Goal: Find specific page/section: Find specific page/section

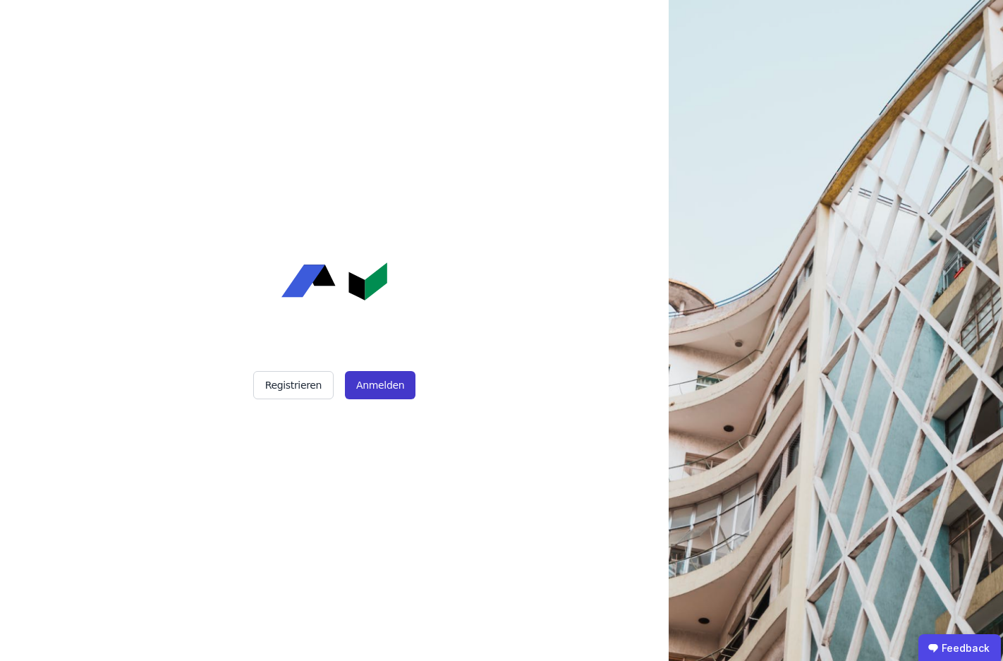
click at [364, 388] on button "Anmelden" at bounding box center [380, 385] width 71 height 28
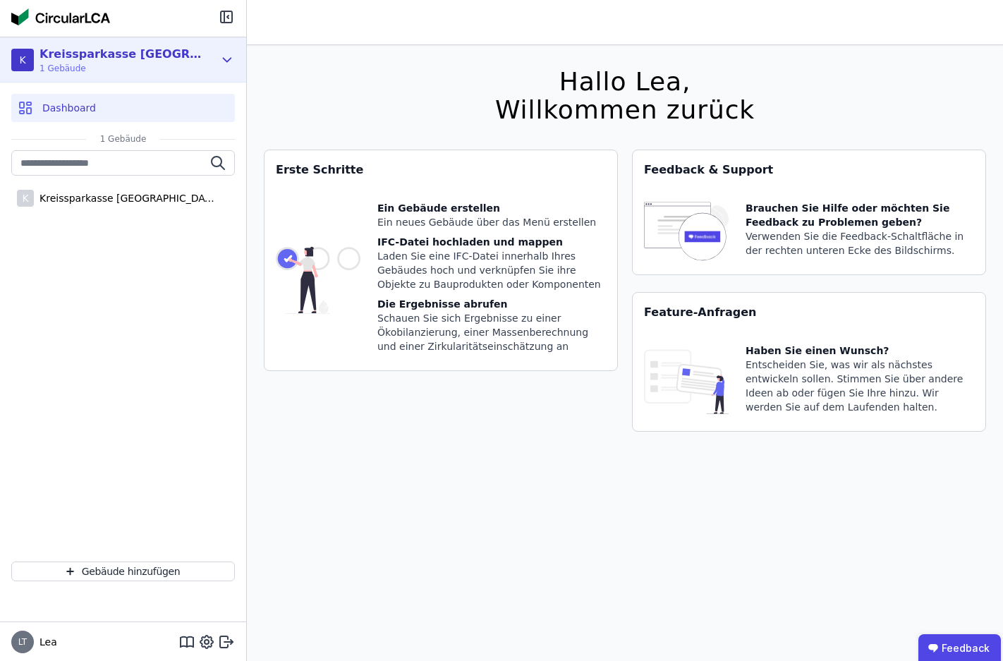
click at [167, 67] on span "1 Gebäude" at bounding box center [121, 68] width 162 height 11
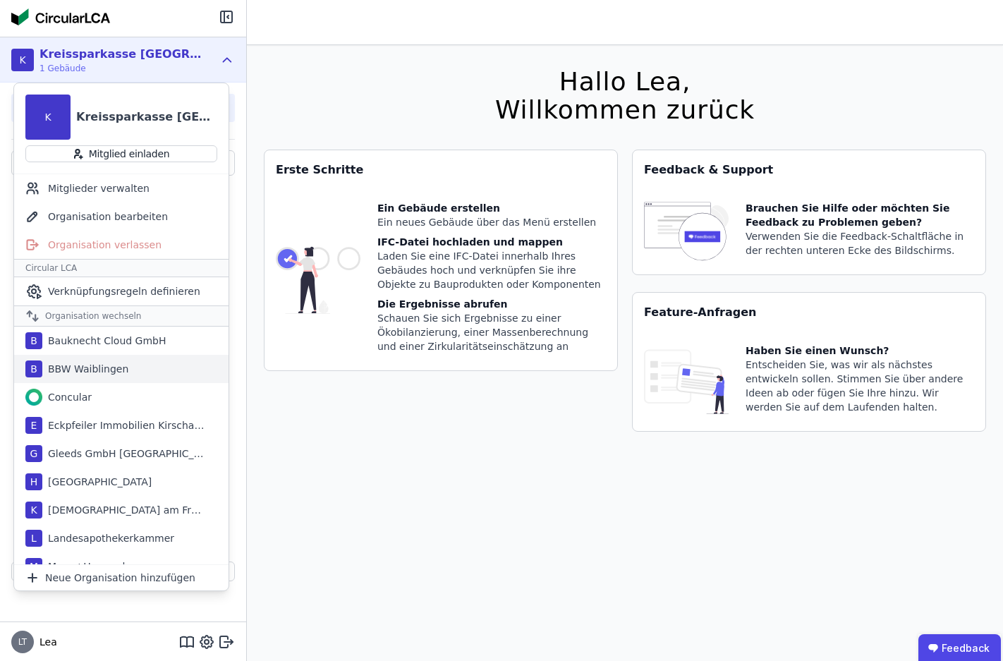
click at [105, 366] on div "BBW Waiblingen" at bounding box center [85, 369] width 86 height 14
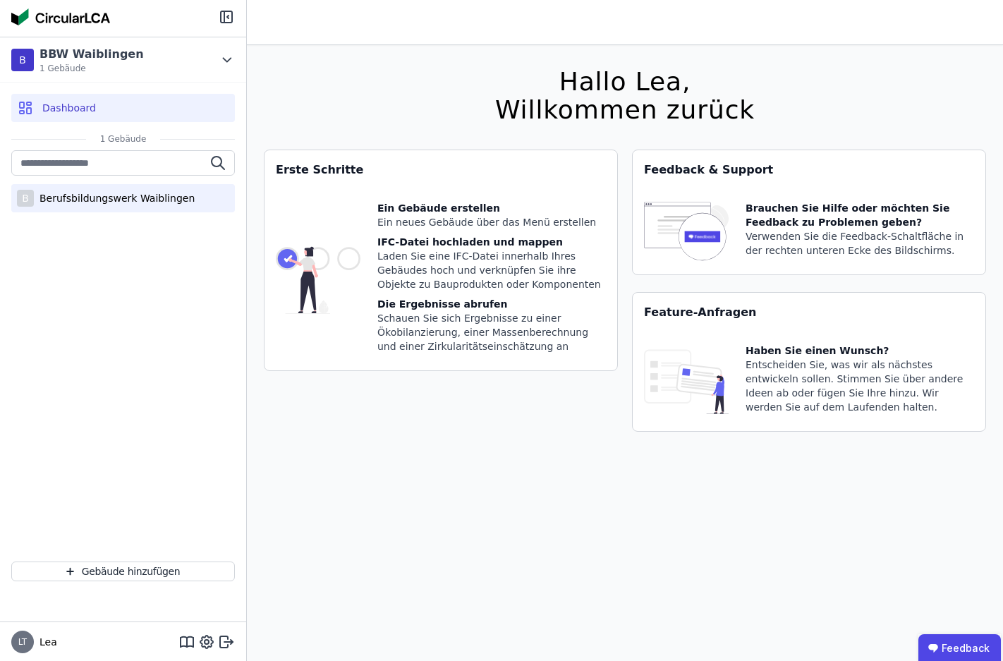
click at [166, 201] on div "Berufsbildungswerk Waiblingen" at bounding box center [114, 198] width 161 height 14
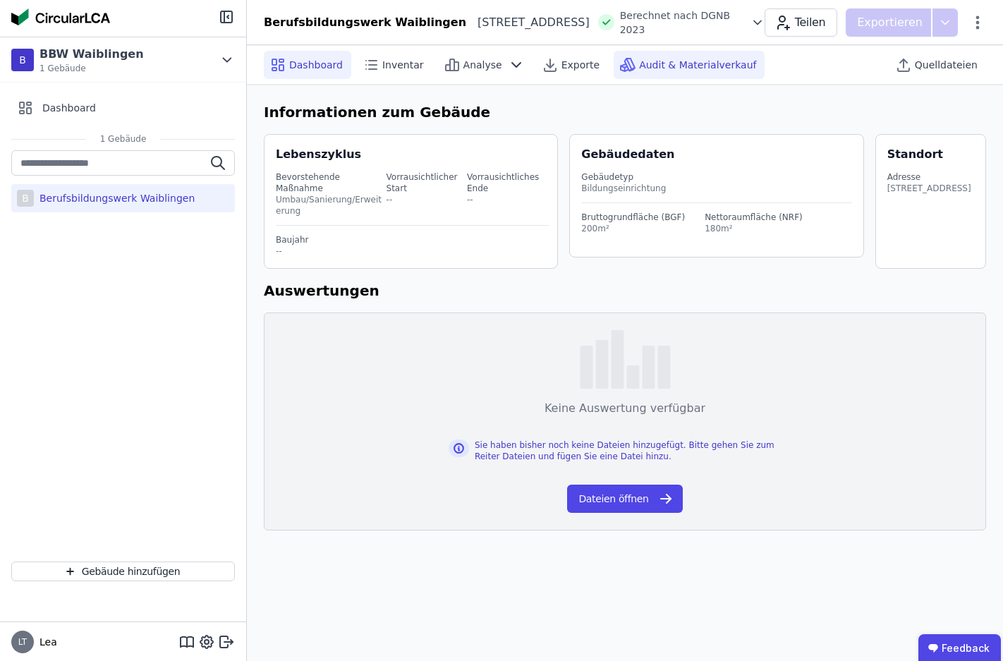
click at [657, 59] on span "Audit & Materialverkauf" at bounding box center [697, 65] width 117 height 14
click at [639, 70] on span "Audit & Materialverkauf" at bounding box center [697, 65] width 117 height 14
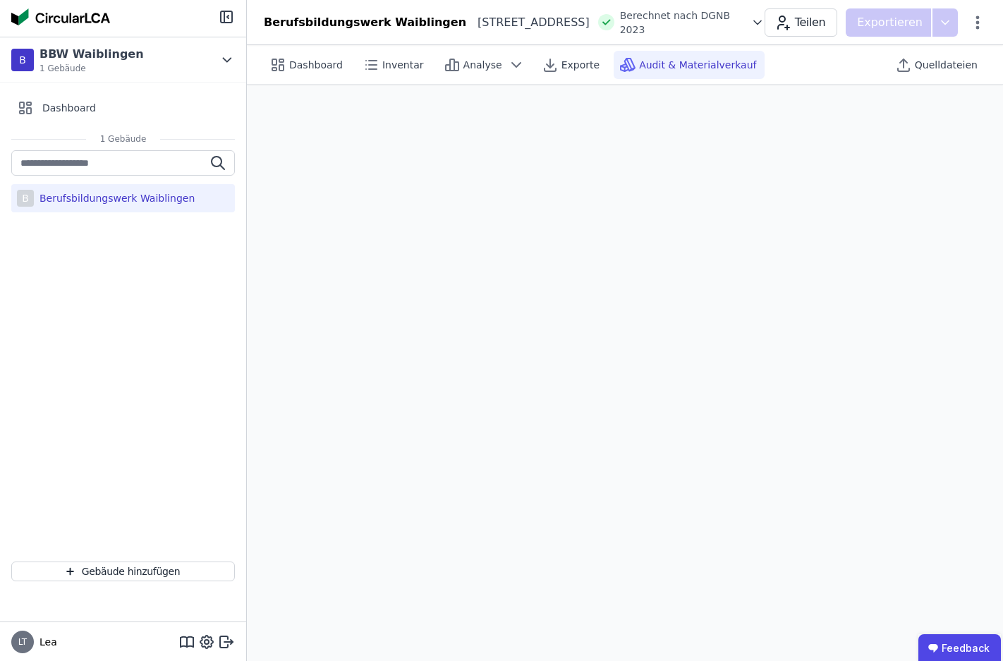
scroll to position [40, 0]
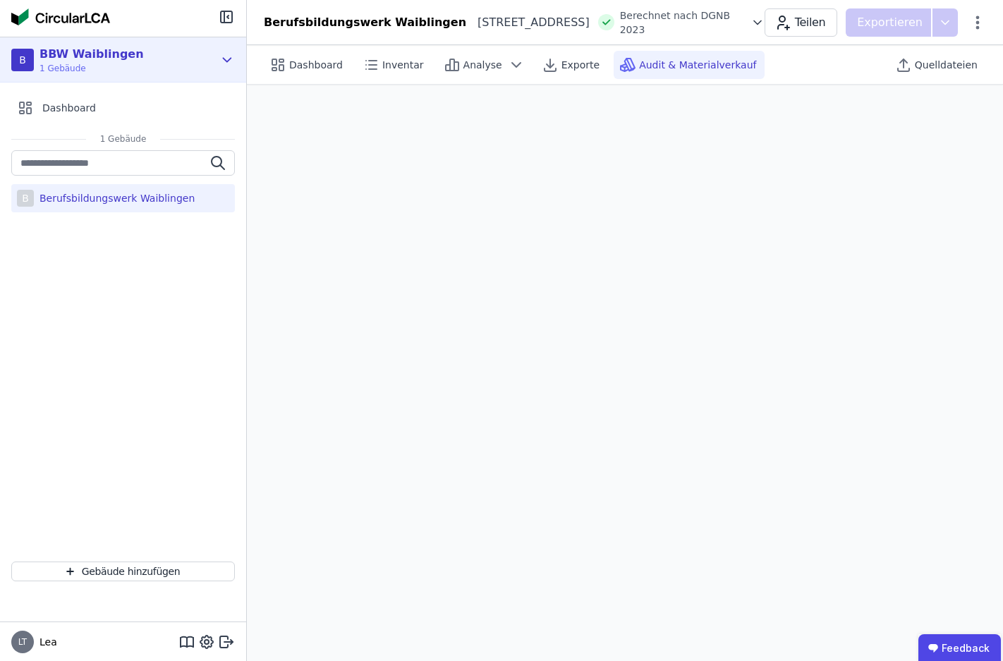
click at [115, 55] on div "BBW Waiblingen" at bounding box center [92, 54] width 104 height 17
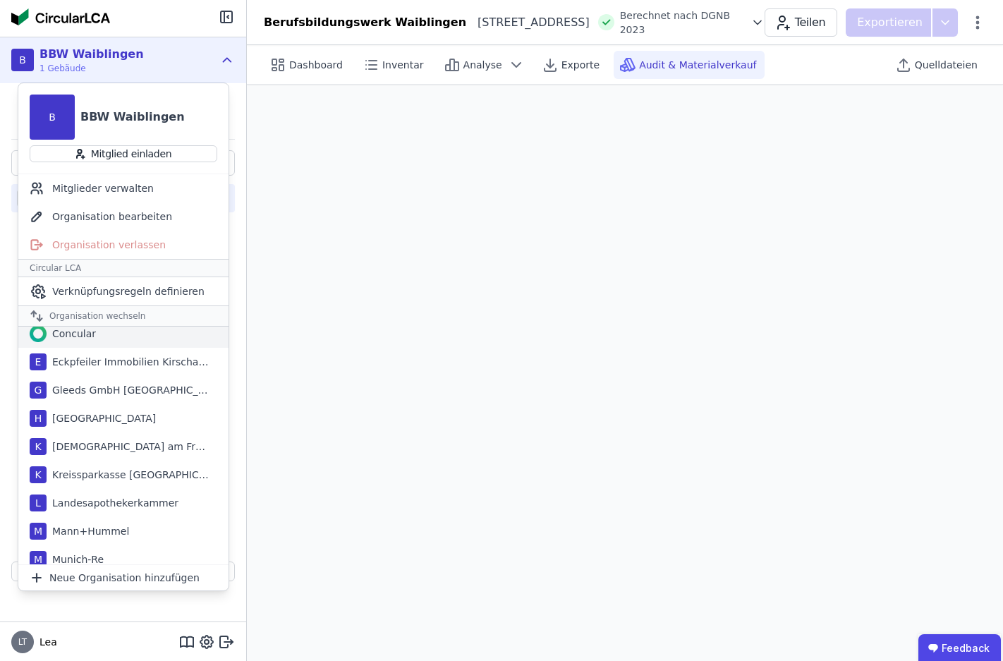
scroll to position [37, 0]
click at [104, 474] on div "Kreissparkasse [GEOGRAPHIC_DATA]" at bounding box center [128, 473] width 162 height 14
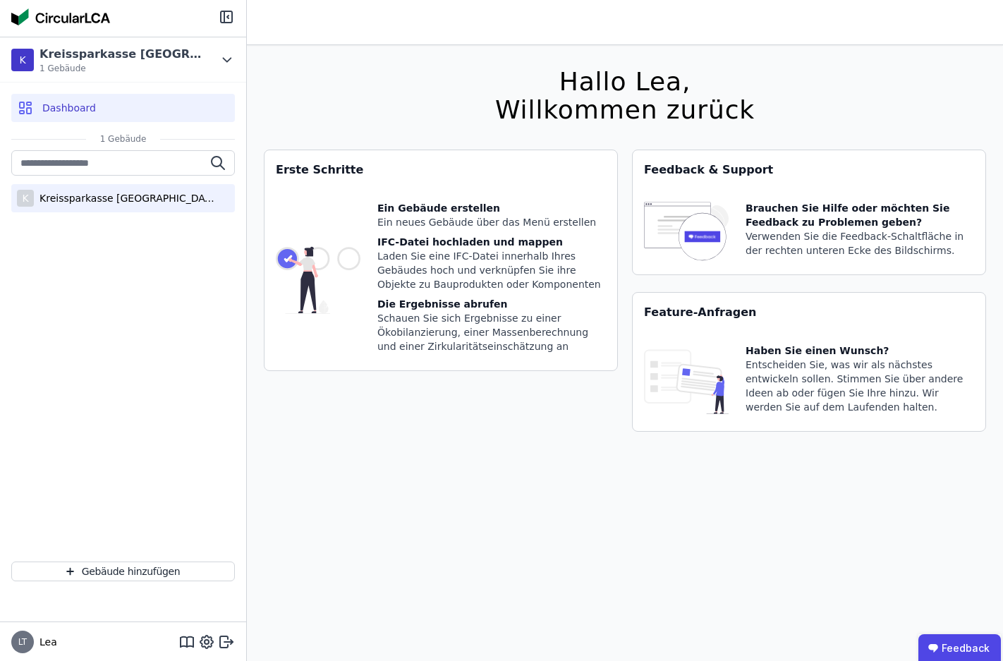
click at [184, 193] on div "Kreissparkasse [GEOGRAPHIC_DATA]-[GEOGRAPHIC_DATA]" at bounding box center [125, 198] width 183 height 14
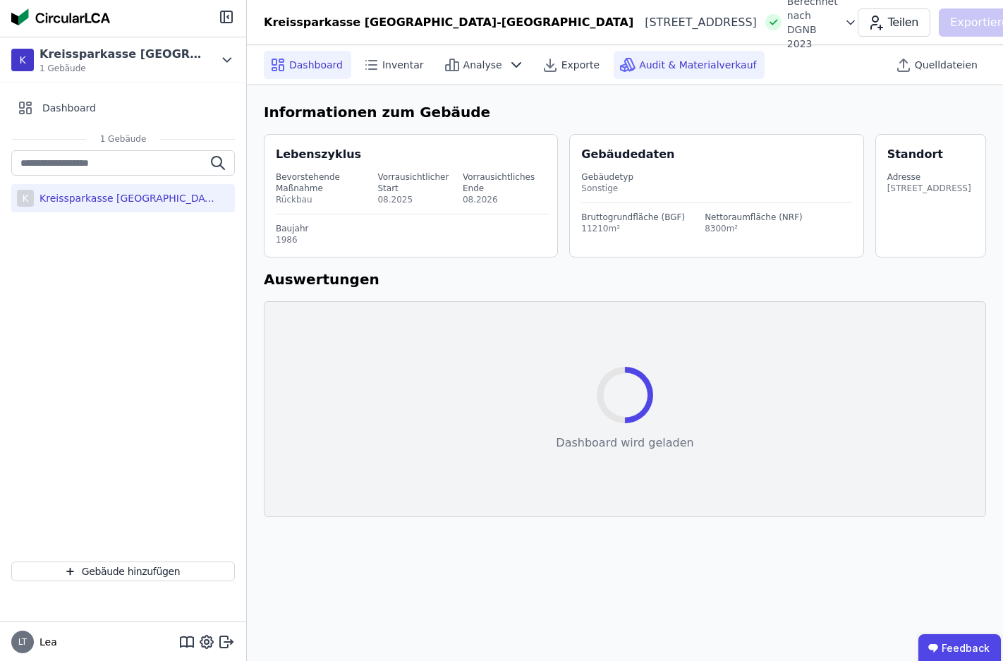
click at [685, 61] on span "Audit & Materialverkauf" at bounding box center [697, 65] width 117 height 14
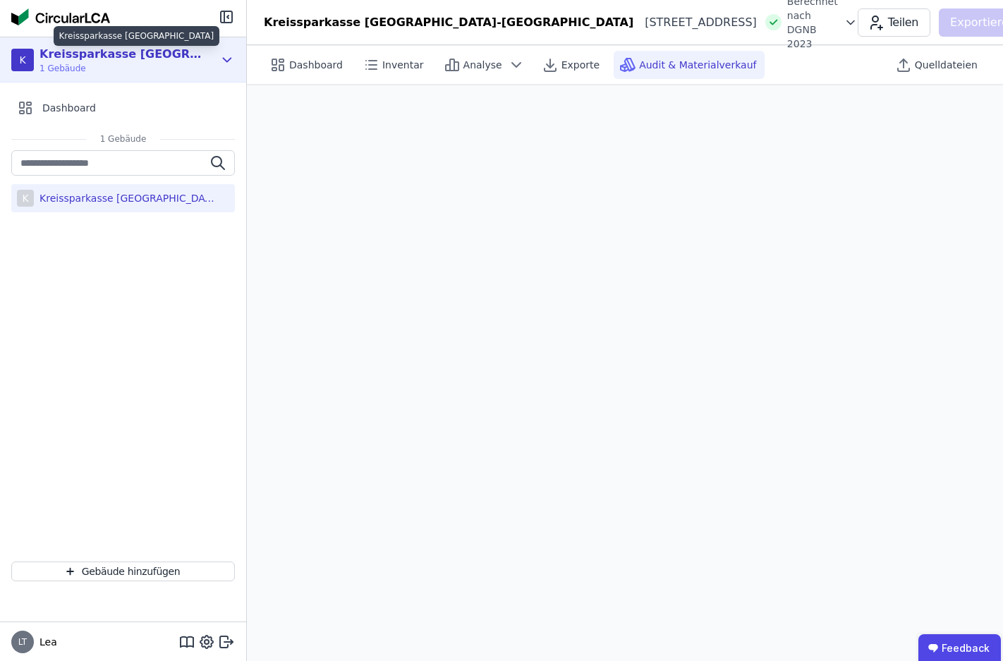
click at [72, 48] on div "Kreissparkasse [GEOGRAPHIC_DATA]" at bounding box center [121, 54] width 162 height 17
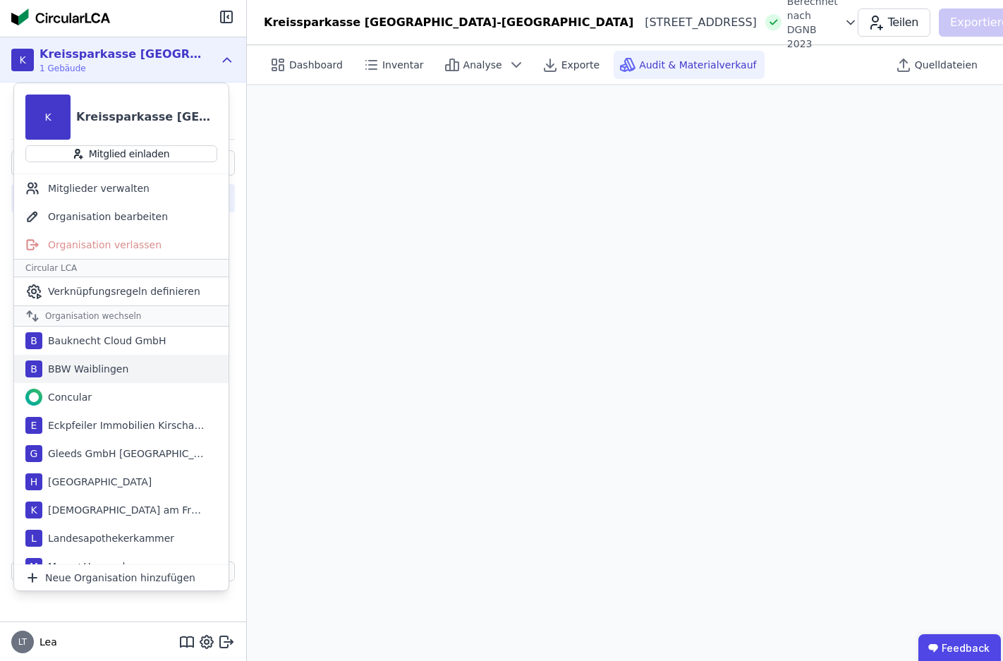
click at [82, 372] on div "BBW Waiblingen" at bounding box center [85, 369] width 86 height 14
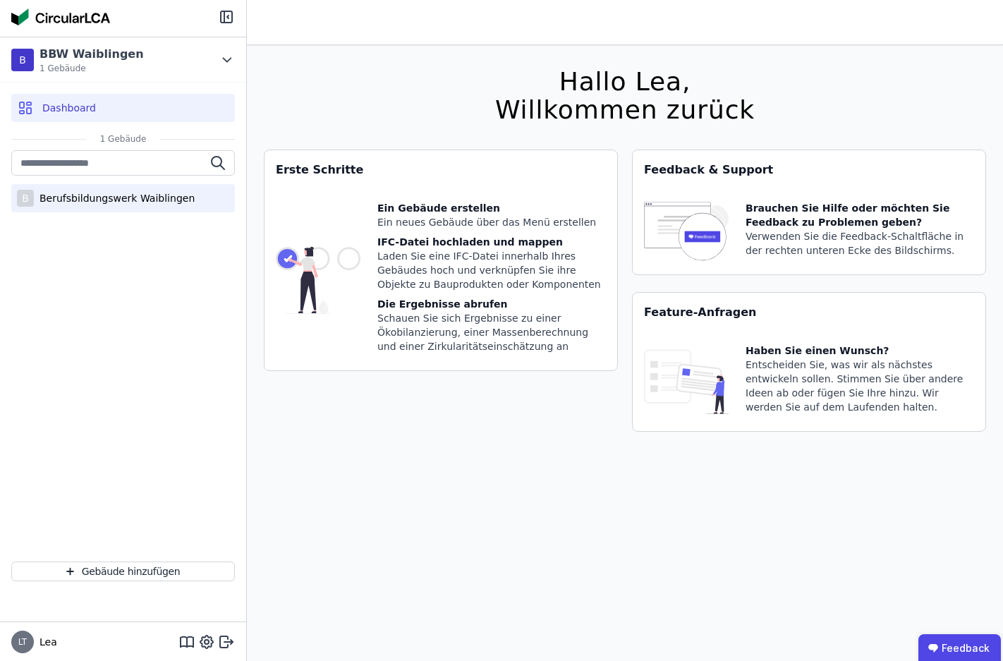
click at [141, 208] on div "B Berufsbildungswerk [GEOGRAPHIC_DATA]" at bounding box center [123, 198] width 224 height 28
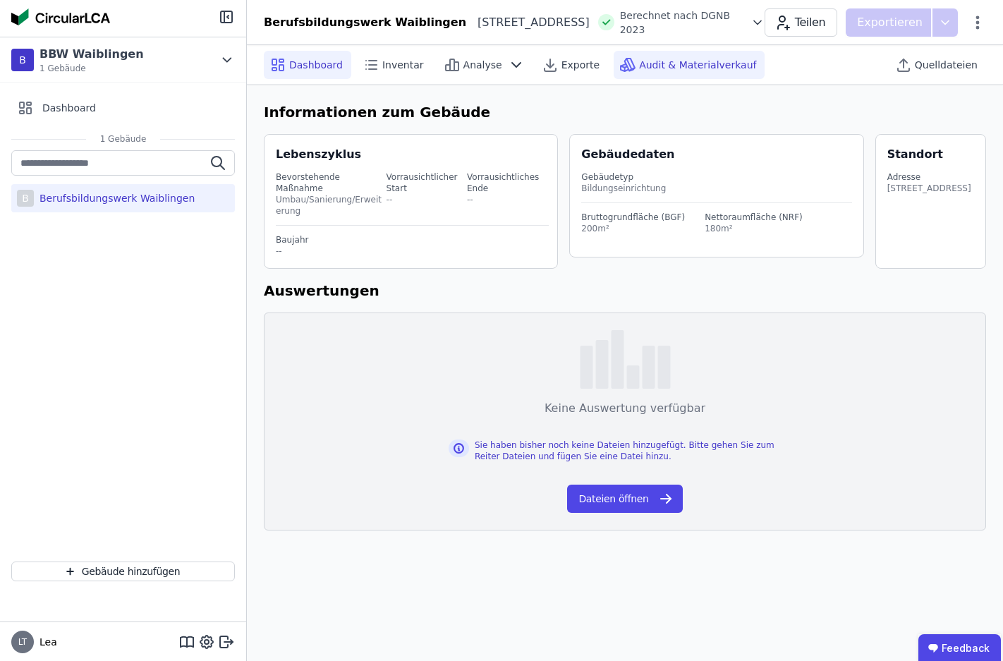
click at [676, 65] on span "Audit & Materialverkauf" at bounding box center [697, 65] width 117 height 14
